Goal: Complete application form

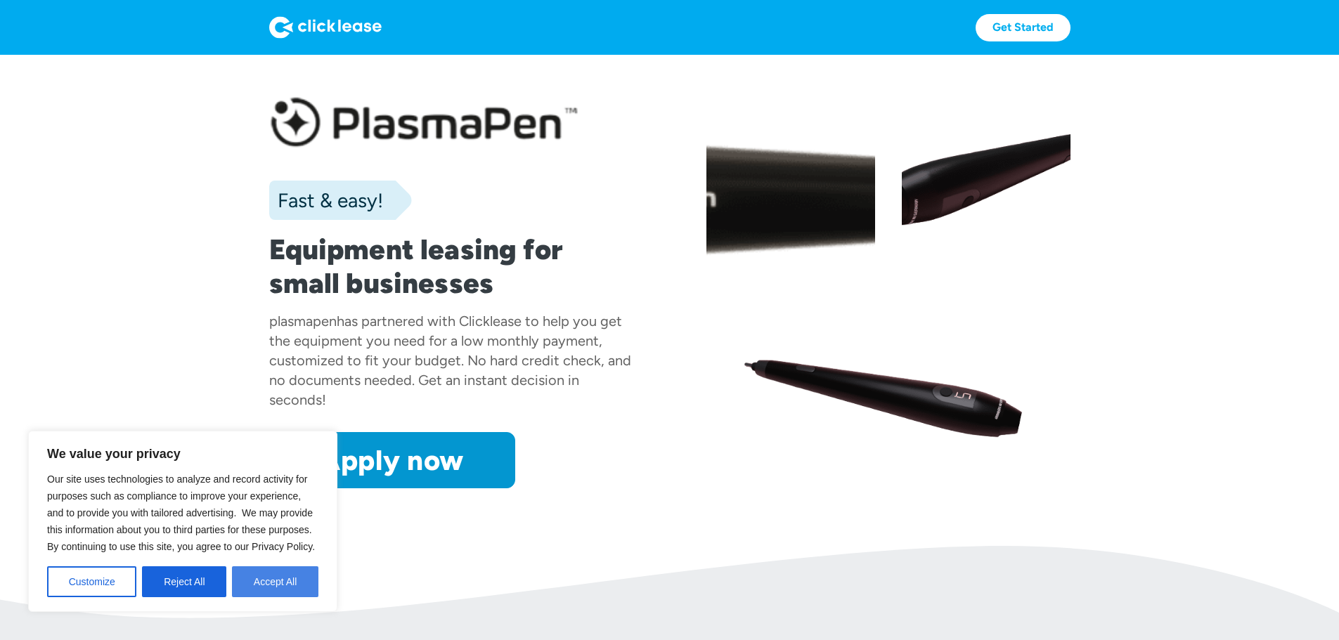
click at [276, 578] on button "Accept All" at bounding box center [275, 582] width 86 height 31
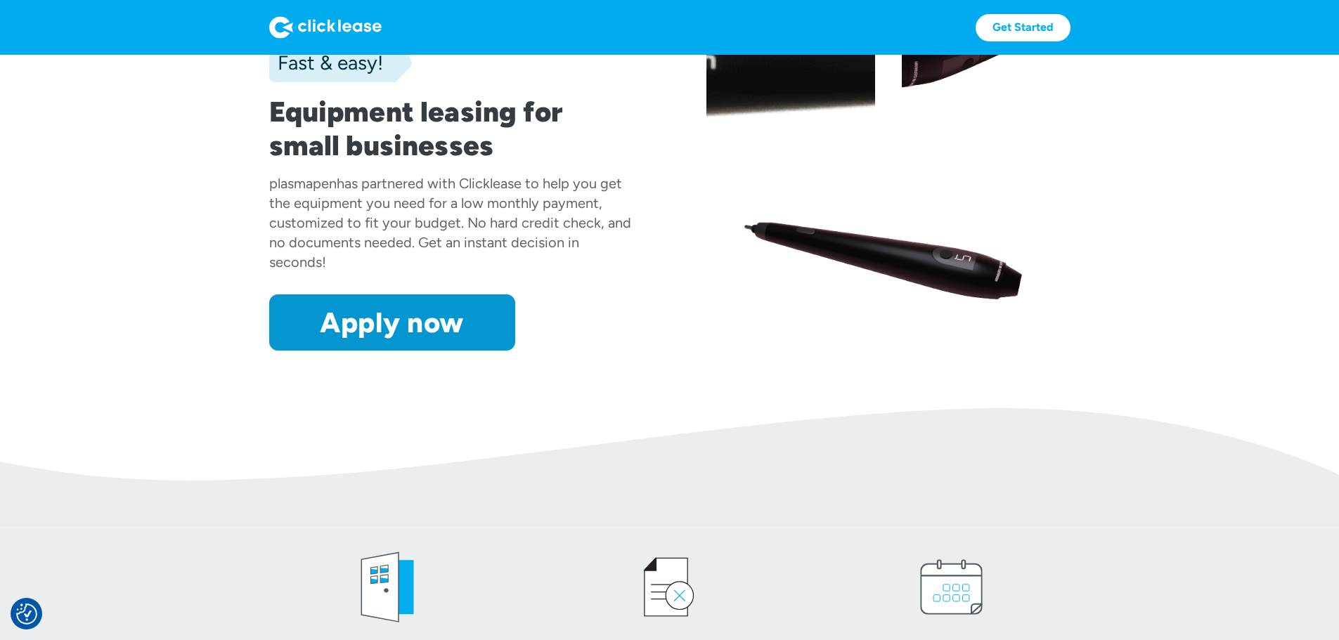
scroll to position [141, 0]
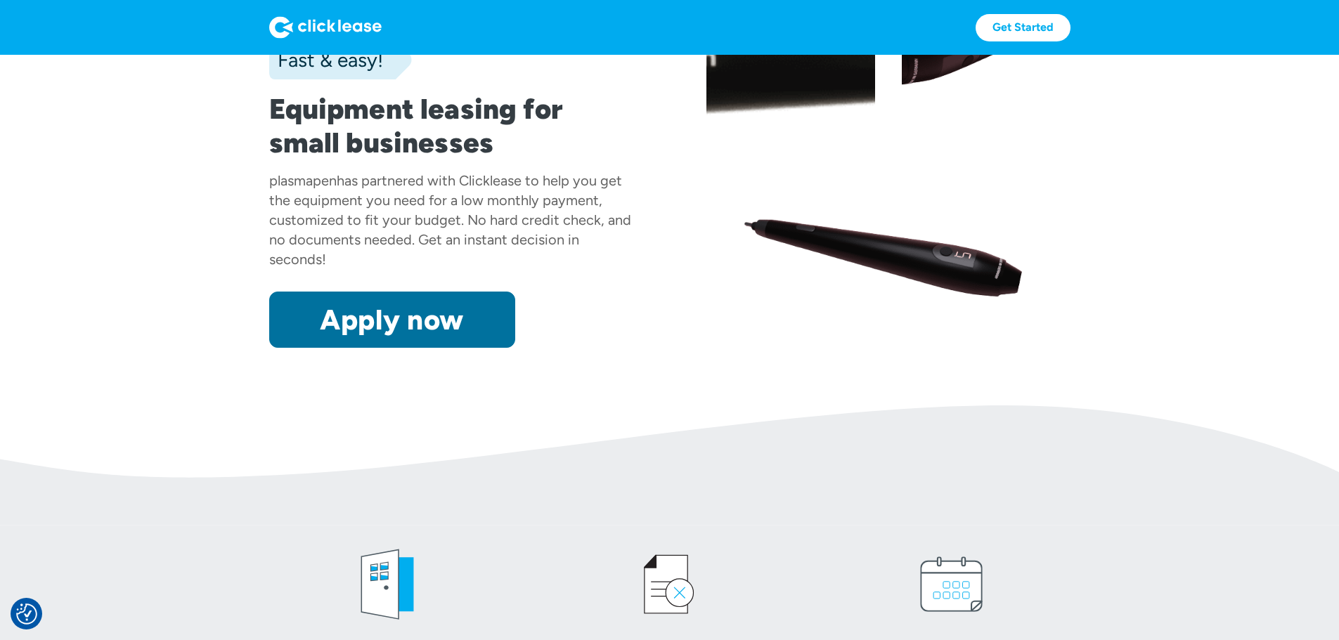
click at [310, 348] on link "Apply now" at bounding box center [392, 320] width 246 height 56
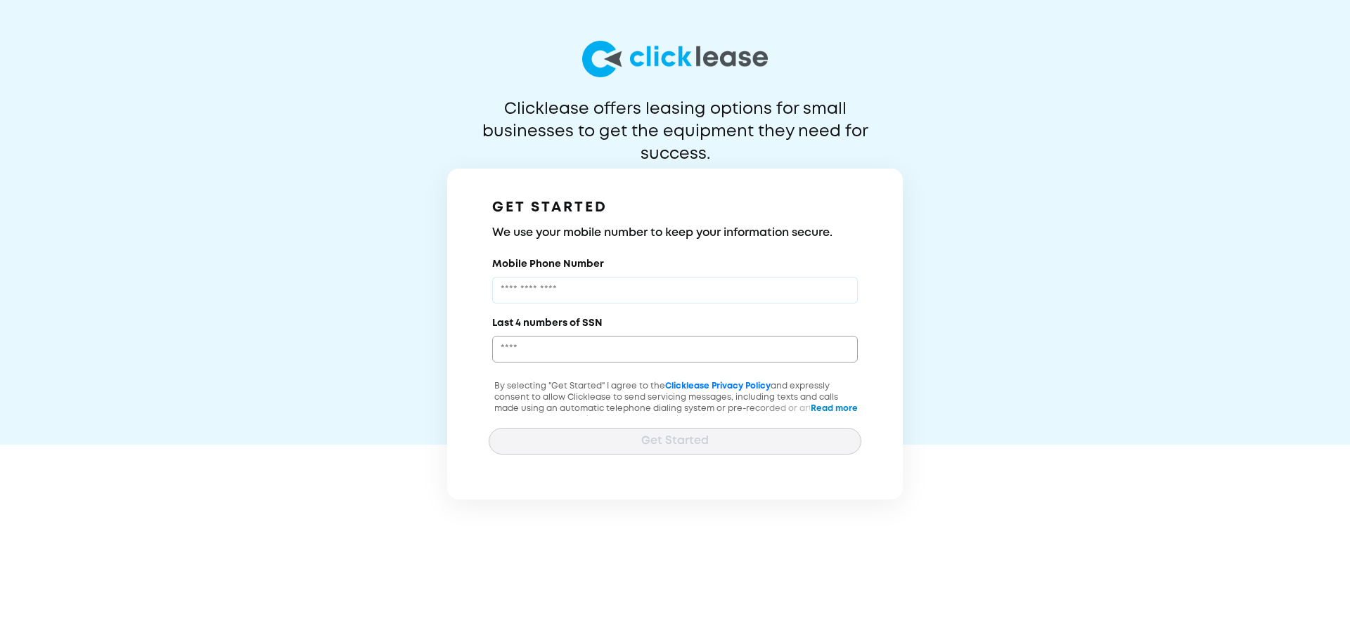
click at [595, 296] on input "Mobile Phone Number" at bounding box center [675, 290] width 366 height 27
